Goal: Navigation & Orientation: Find specific page/section

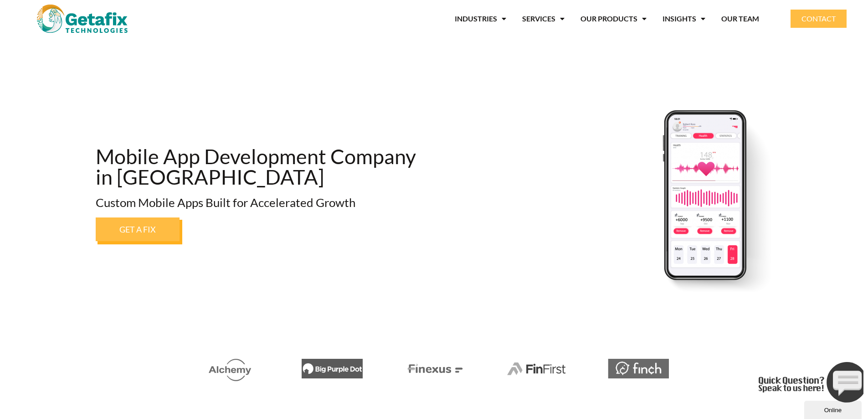
click at [133, 19] on div at bounding box center [83, 19] width 156 height 28
click at [109, 21] on img at bounding box center [82, 19] width 91 height 28
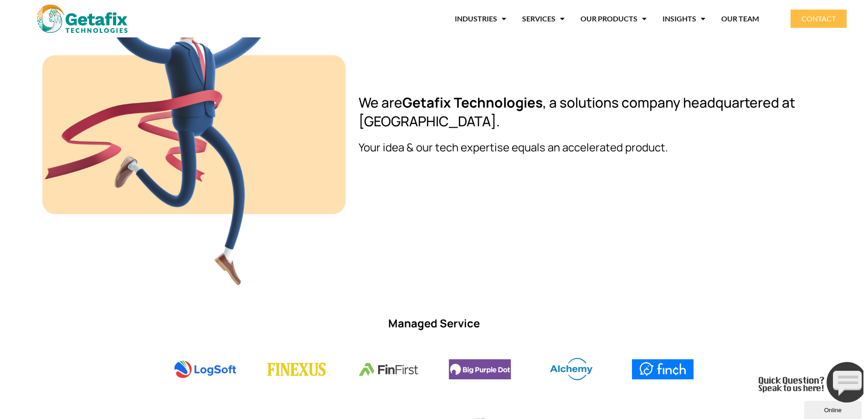
scroll to position [775, 0]
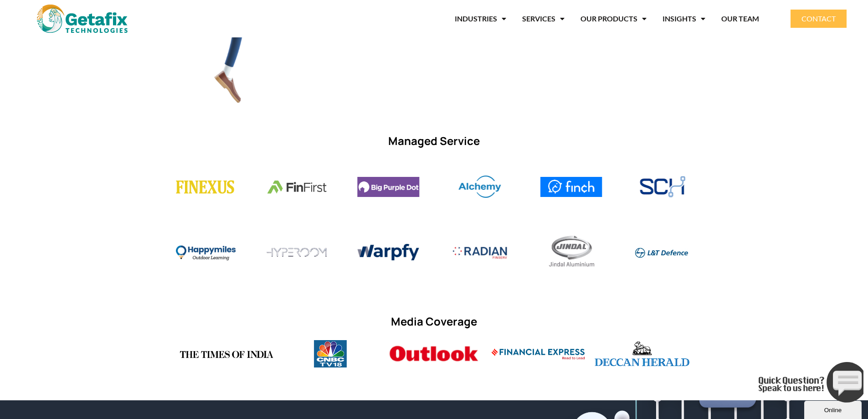
click at [473, 142] on h3 "Managed Service" at bounding box center [434, 140] width 519 height 15
click at [541, 163] on div at bounding box center [434, 189] width 519 height 54
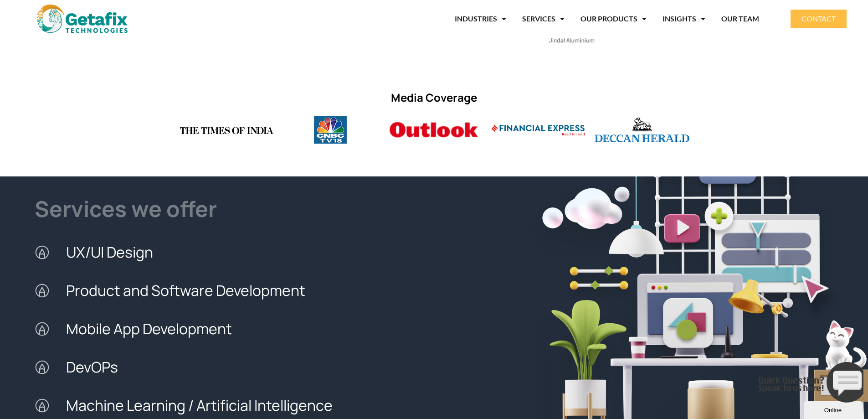
scroll to position [1002, 0]
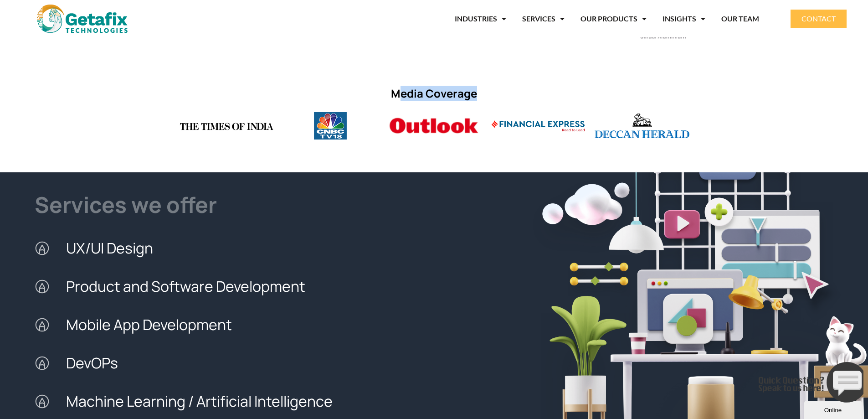
drag, startPoint x: 489, startPoint y: 101, endPoint x: 397, endPoint y: 100, distance: 92.0
click at [397, 100] on div "Media Coverage" at bounding box center [434, 93] width 519 height 24
click at [394, 97] on h3 "Media Coverage" at bounding box center [434, 93] width 510 height 15
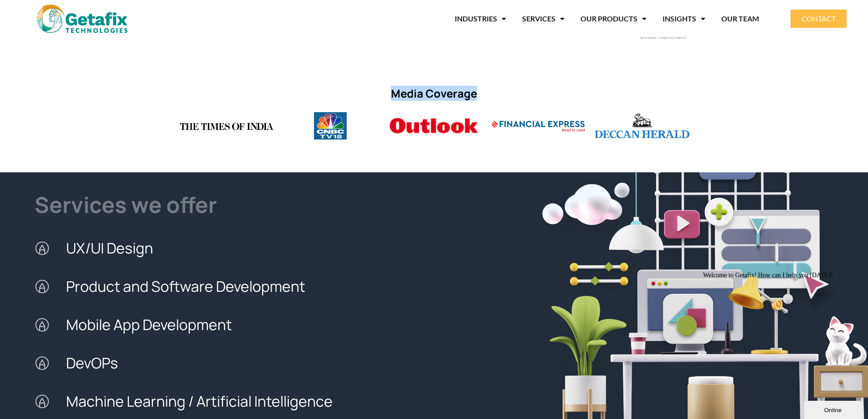
click at [571, 93] on h3 "Media Coverage" at bounding box center [434, 93] width 510 height 15
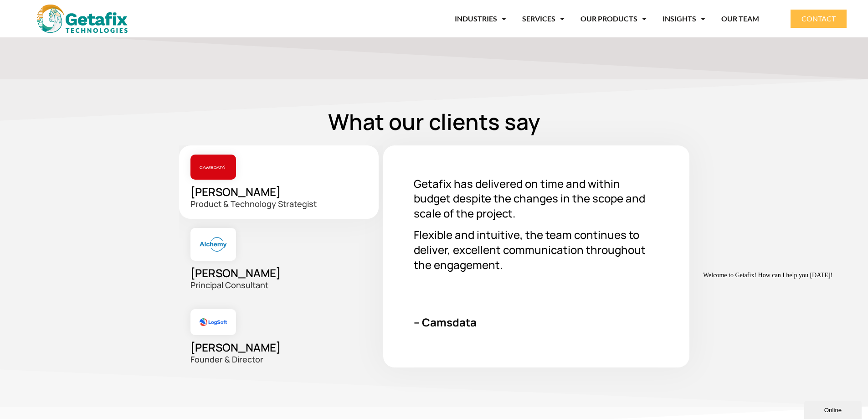
scroll to position [1412, 0]
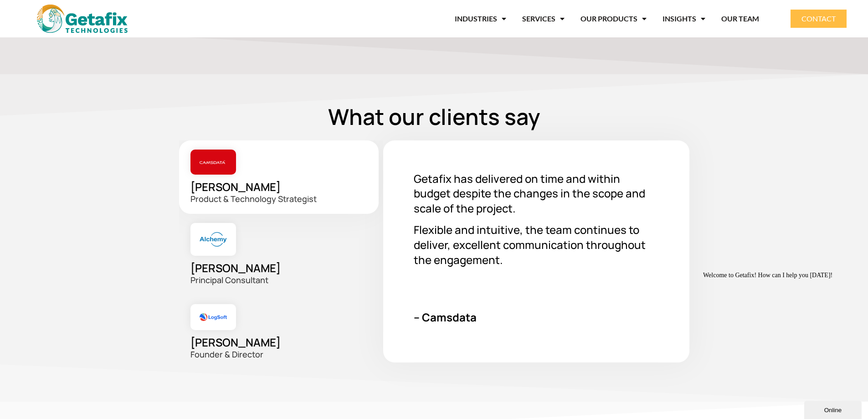
click at [259, 233] on div "[PERSON_NAME] Principal Consultant" at bounding box center [281, 254] width 204 height 81
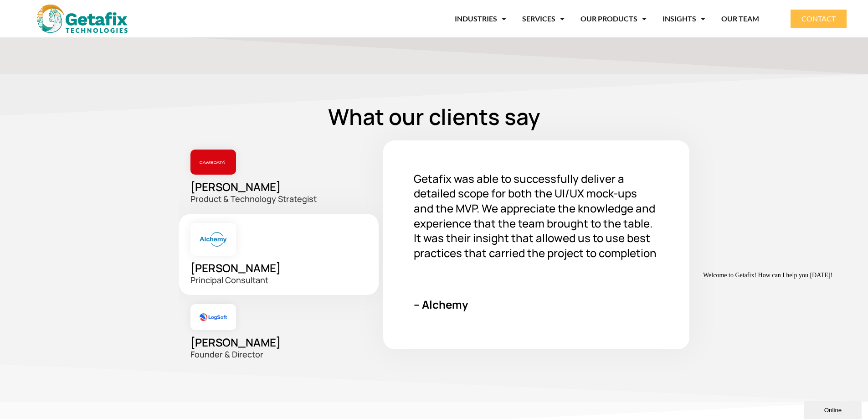
click at [278, 323] on div "[PERSON_NAME] Founder & Director" at bounding box center [281, 332] width 204 height 74
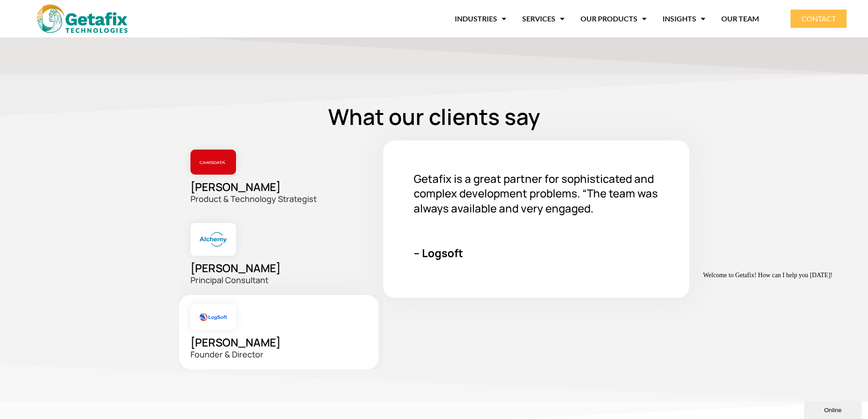
click at [284, 191] on div "[PERSON_NAME] Product & Technology Strategist" at bounding box center [281, 176] width 204 height 73
